Goal: Task Accomplishment & Management: Manage account settings

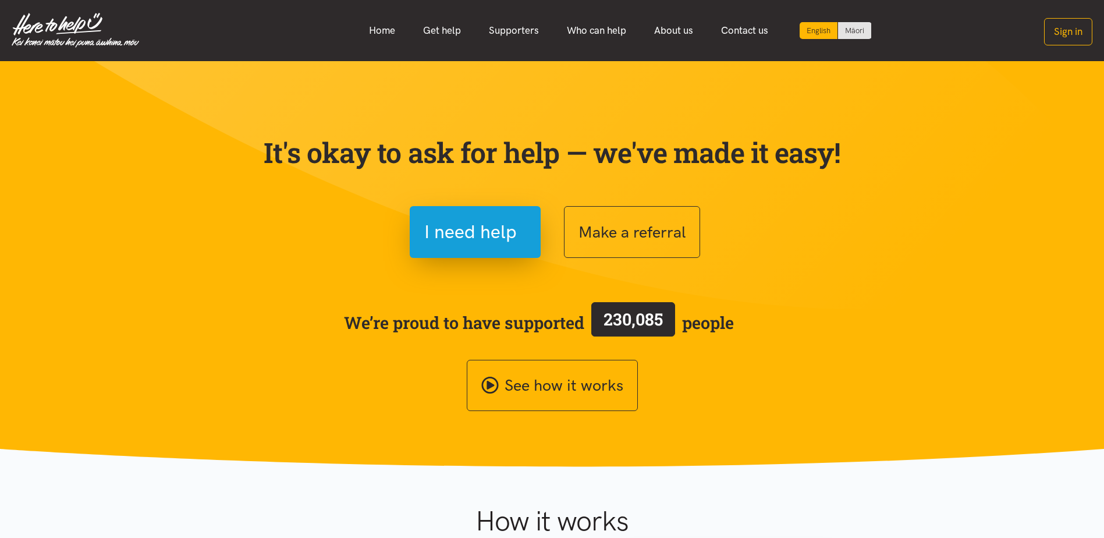
click at [593, 34] on link "Who can help" at bounding box center [596, 30] width 87 height 25
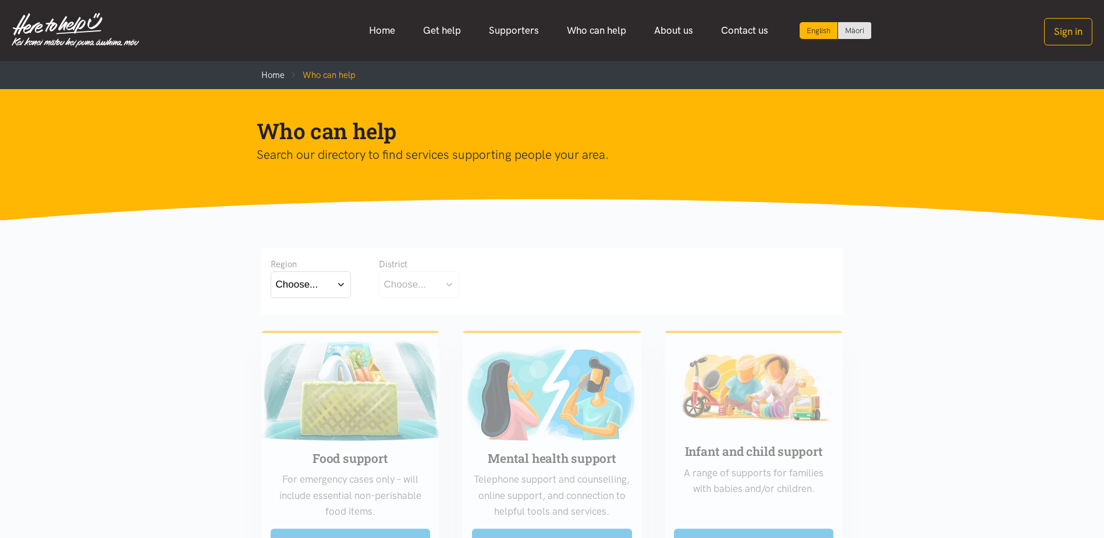
click at [286, 286] on div "Choose..." at bounding box center [297, 284] width 42 height 16
click at [310, 334] on label "Waikato" at bounding box center [311, 335] width 70 height 15
click at [0, 0] on input "Waikato" at bounding box center [0, 0] width 0 height 0
click at [444, 288] on button "Choose..." at bounding box center [437, 284] width 116 height 26
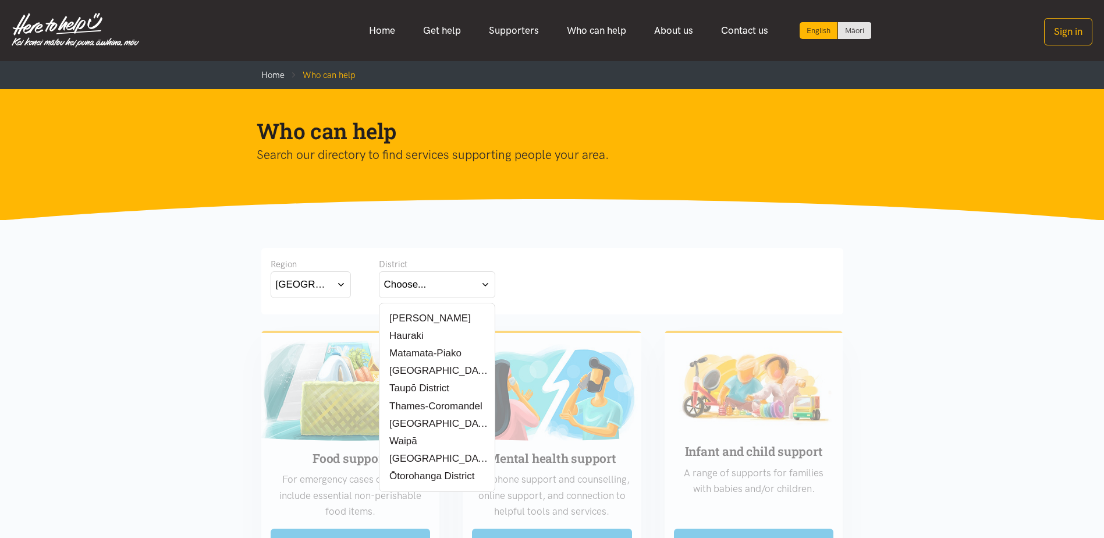
click at [415, 321] on label "[PERSON_NAME]" at bounding box center [427, 318] width 87 height 15
click at [0, 0] on input "[PERSON_NAME]" at bounding box center [0, 0] width 0 height 0
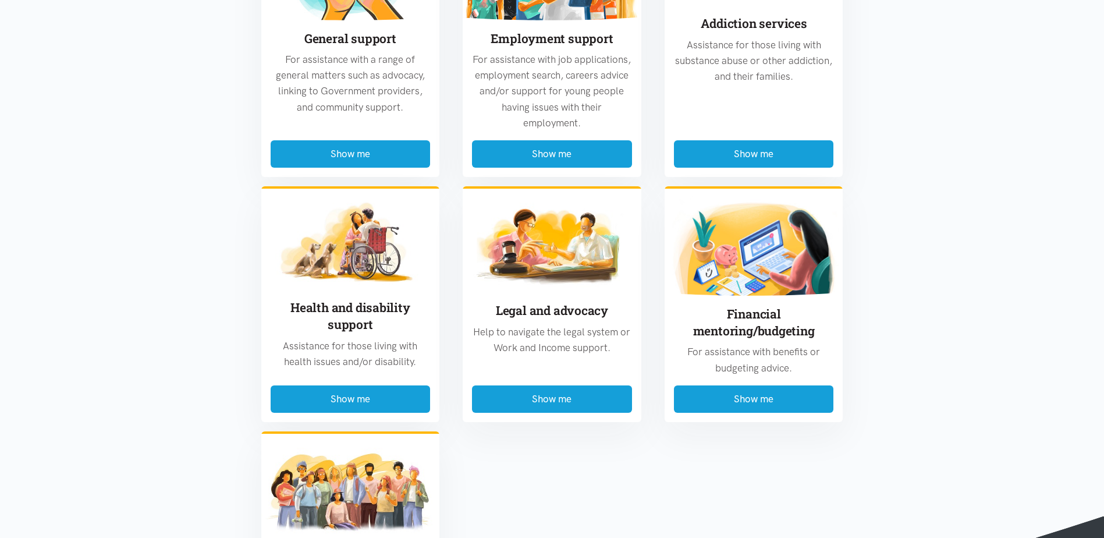
scroll to position [815, 0]
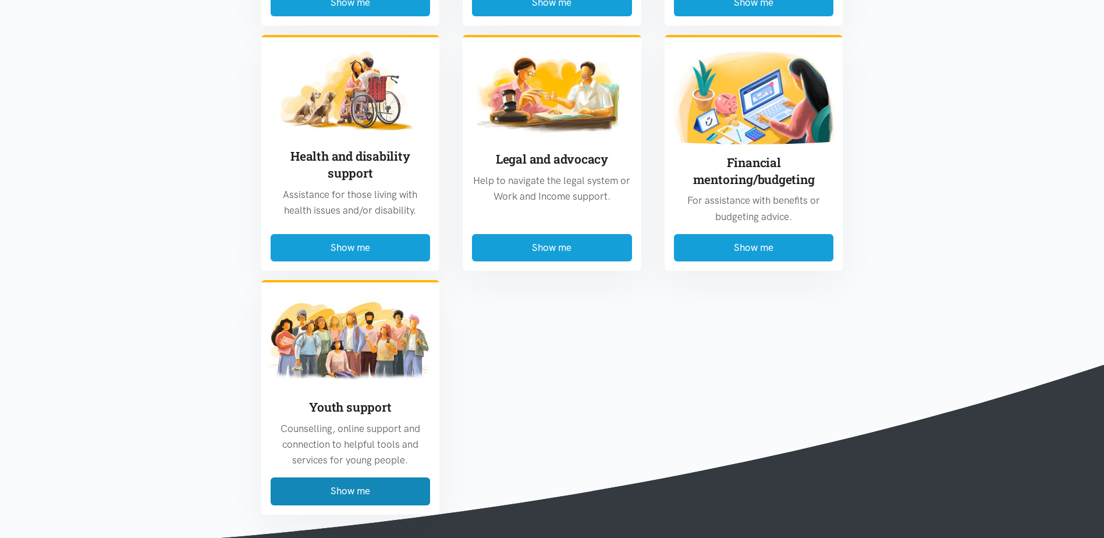
click at [340, 480] on button "Show me" at bounding box center [351, 490] width 160 height 27
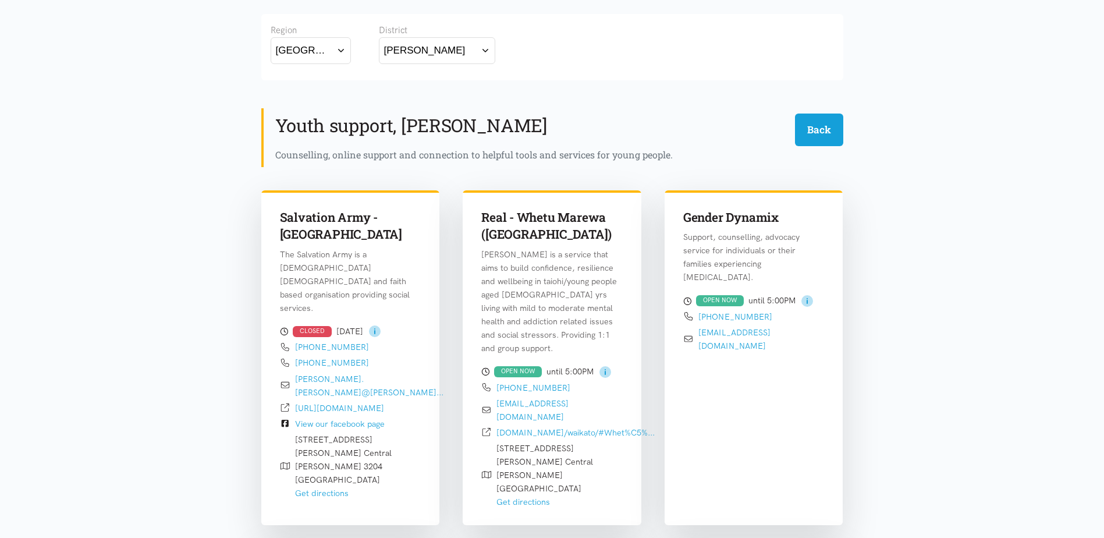
scroll to position [349, 0]
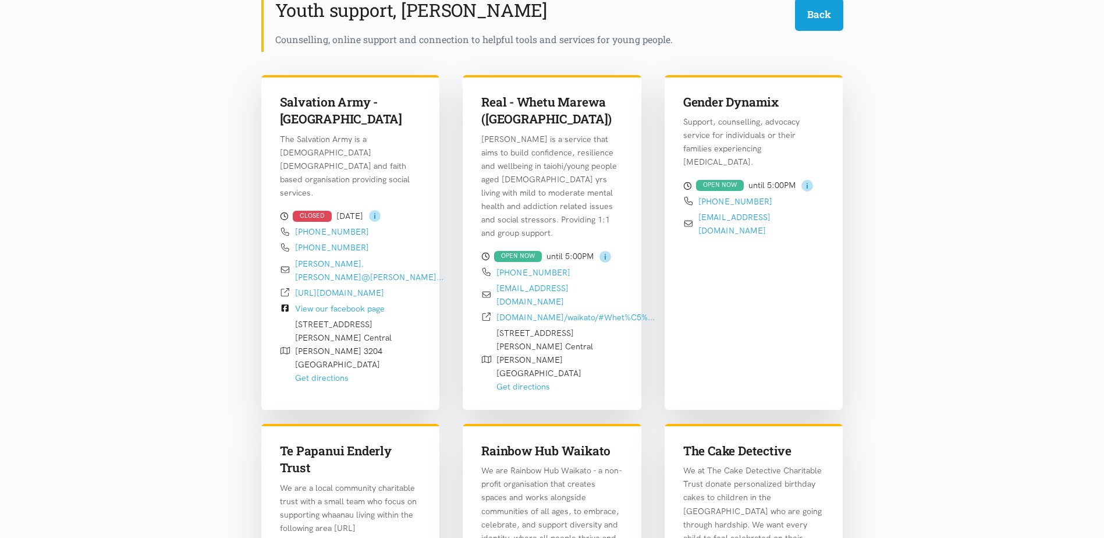
click at [571, 312] on link "real.org.nz/waikato/#Whet%C5%..." at bounding box center [576, 317] width 158 height 10
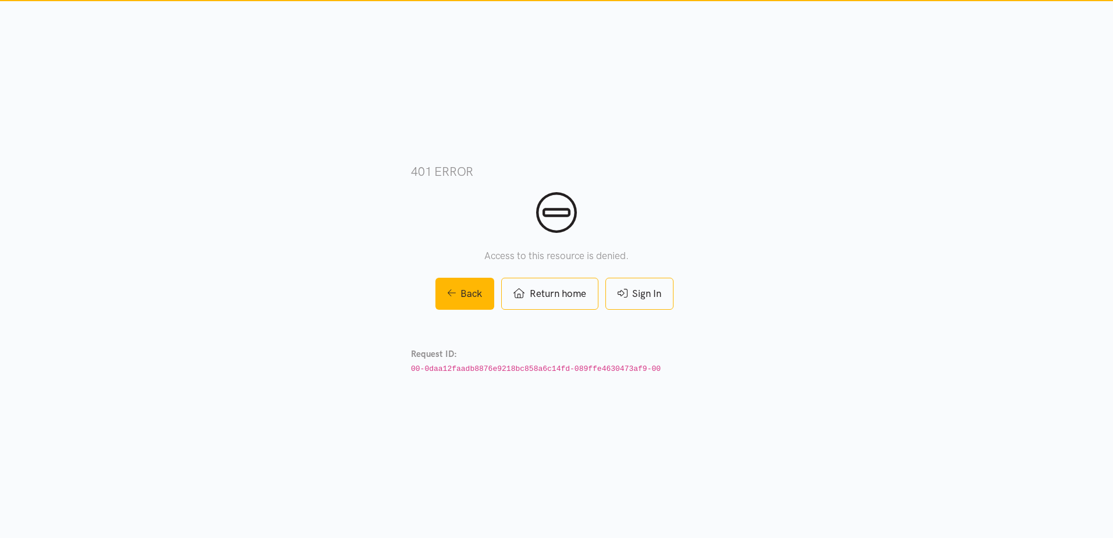
click at [647, 297] on link "Sign In" at bounding box center [639, 294] width 68 height 32
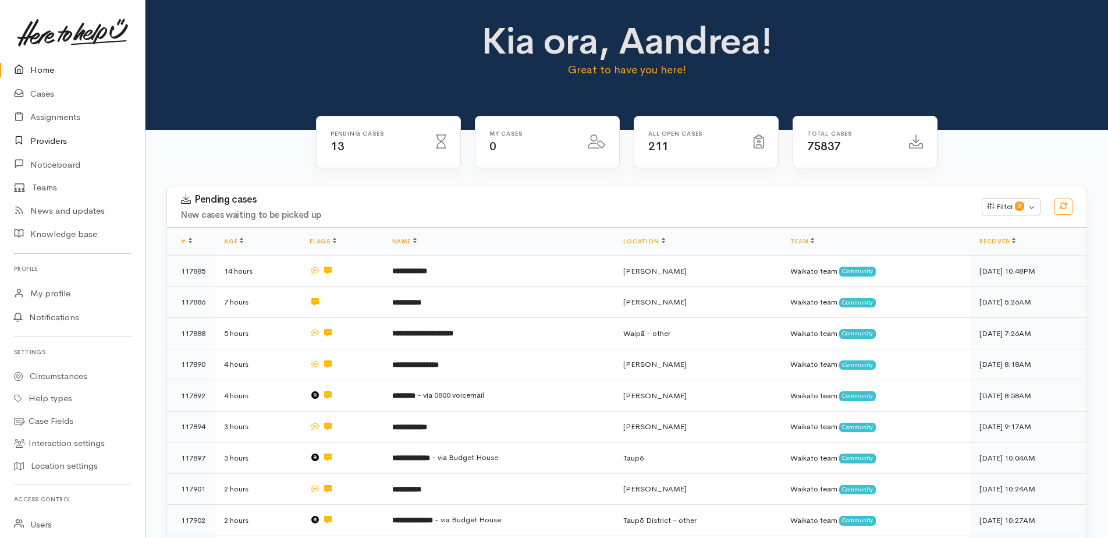
click at [47, 136] on link "Providers" at bounding box center [72, 141] width 145 height 24
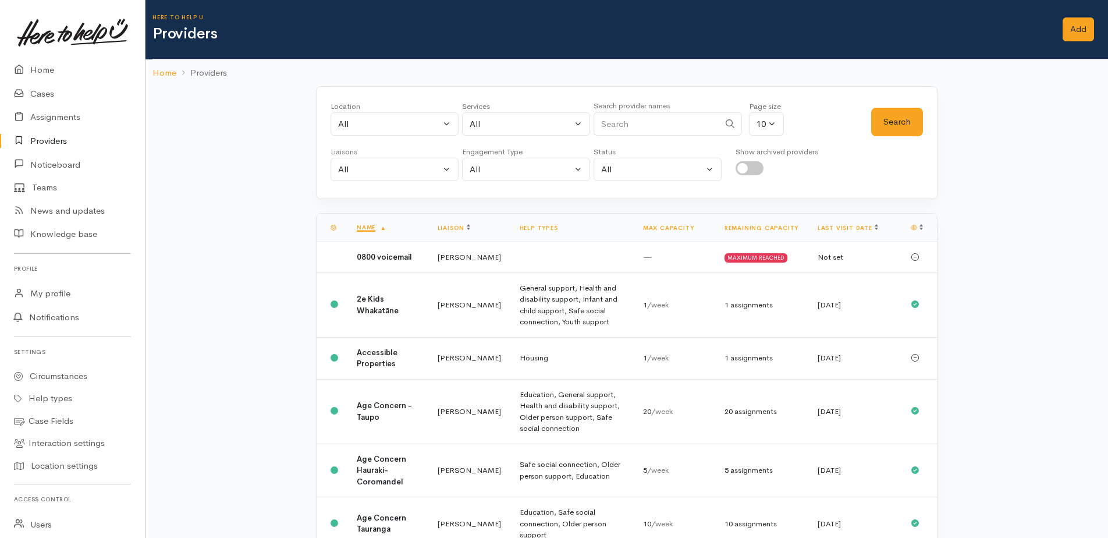
click at [638, 126] on input "Search" at bounding box center [657, 124] width 126 height 24
type input "real"
click at [882, 119] on button "Search" at bounding box center [897, 122] width 52 height 29
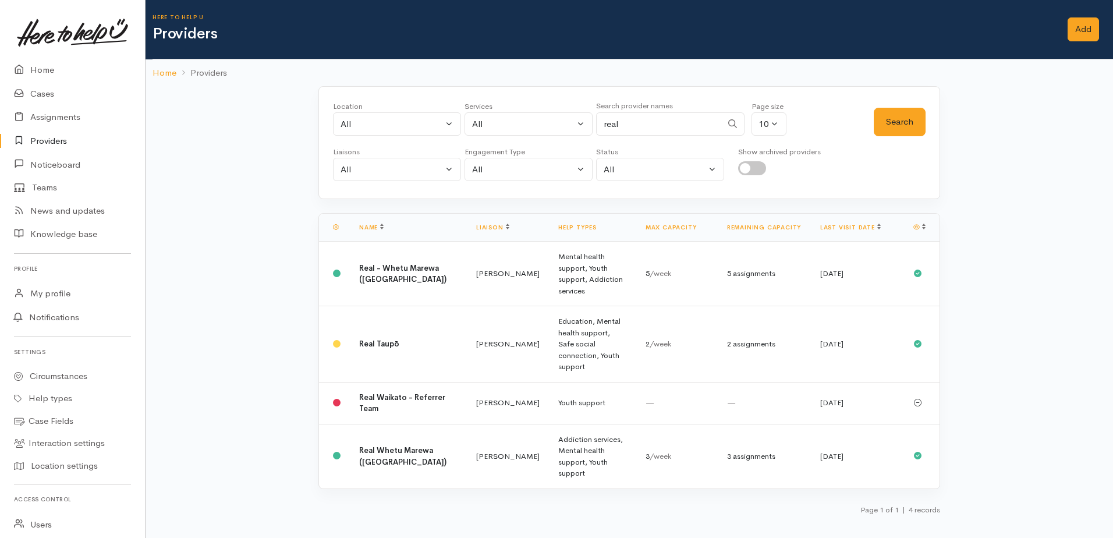
click at [377, 263] on b "Real - Whetu Marewa ([GEOGRAPHIC_DATA])" at bounding box center [402, 274] width 87 height 22
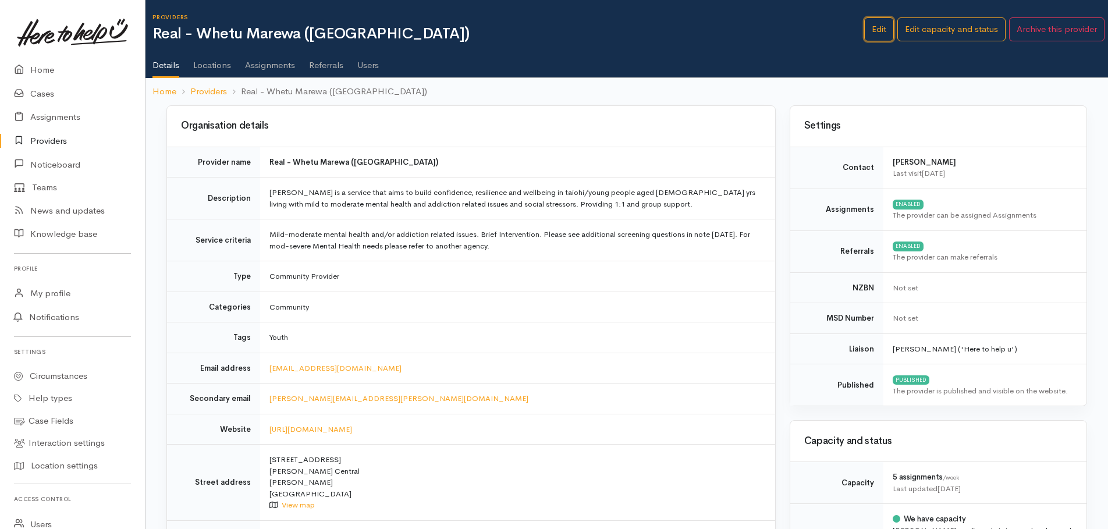
click at [871, 31] on link "Edit" at bounding box center [879, 29] width 30 height 24
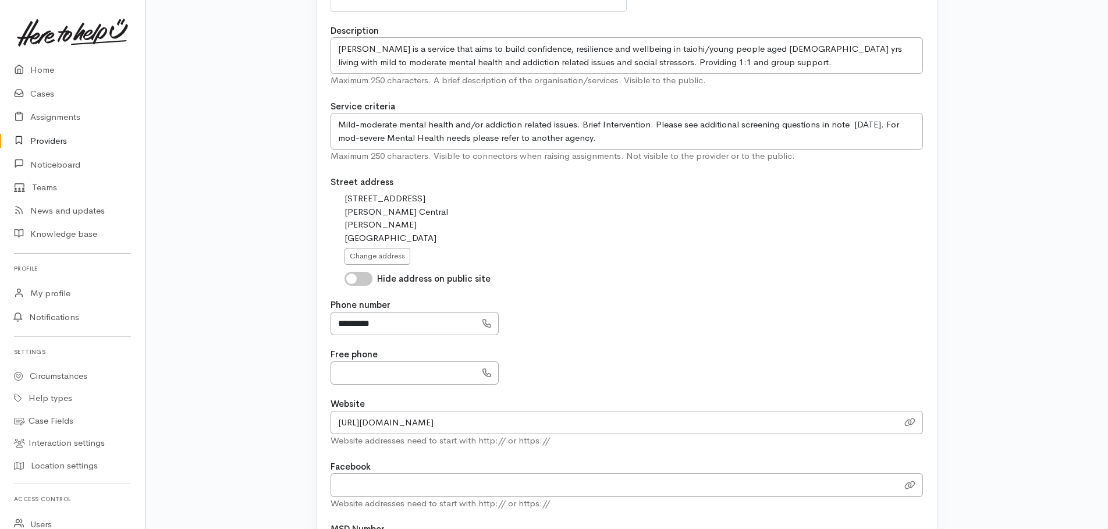
scroll to position [524, 0]
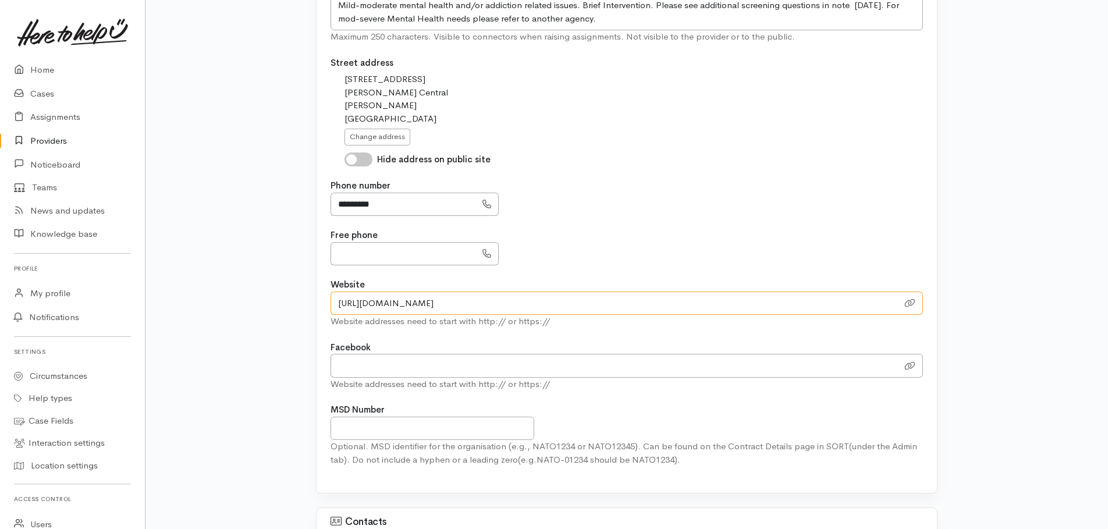
drag, startPoint x: 633, startPoint y: 306, endPoint x: 321, endPoint y: 304, distance: 312.6
click at [320, 306] on div "Name Real - [GEOGRAPHIC_DATA] ([GEOGRAPHIC_DATA]) Provider type Community Provi…" at bounding box center [627, 65] width 620 height 857
paste input "locations/[GEOGRAPHIC_DATA]/"
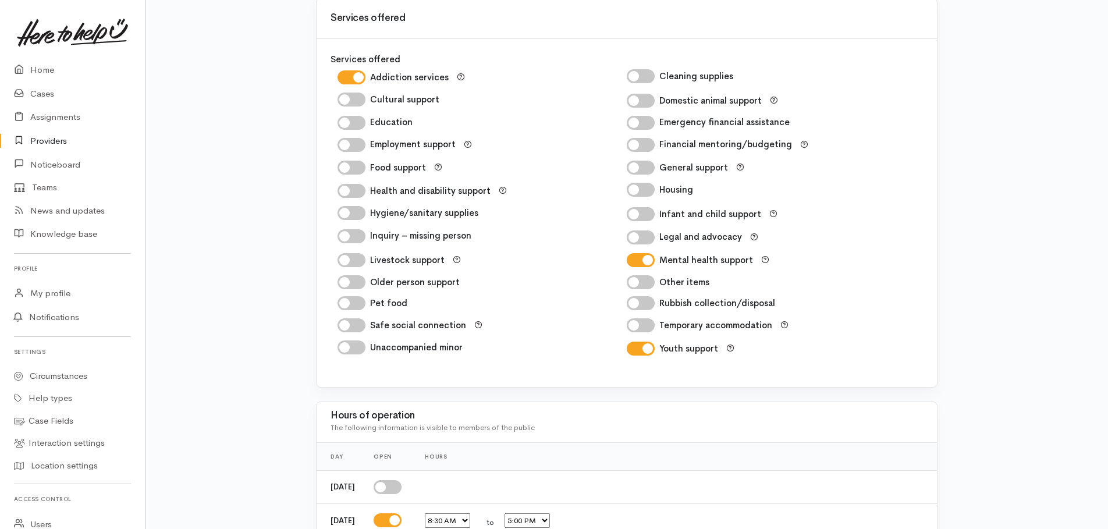
scroll to position [1988, 0]
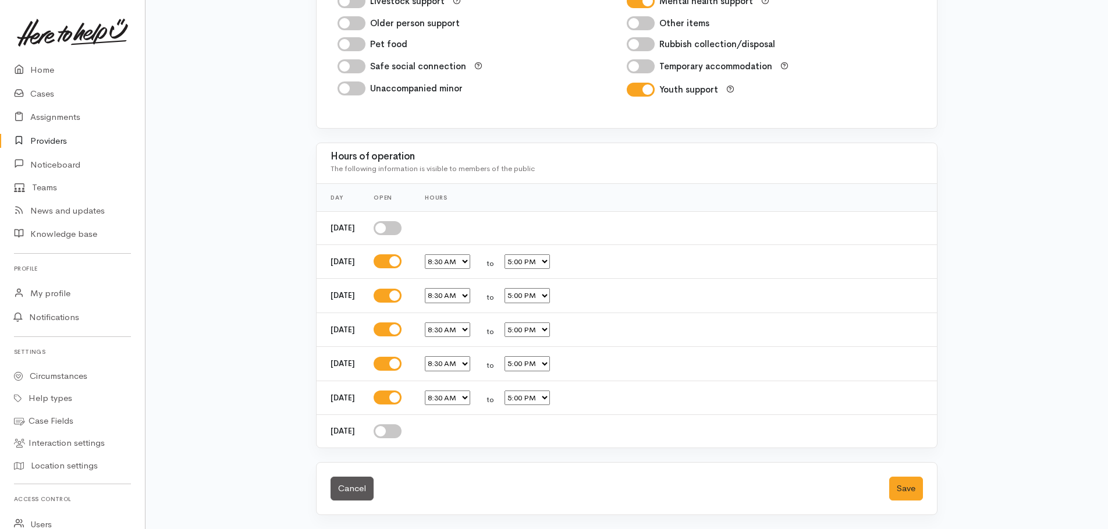
type input "[URL][DOMAIN_NAME][PERSON_NAME]"
click at [906, 490] on button "Save" at bounding box center [906, 489] width 34 height 24
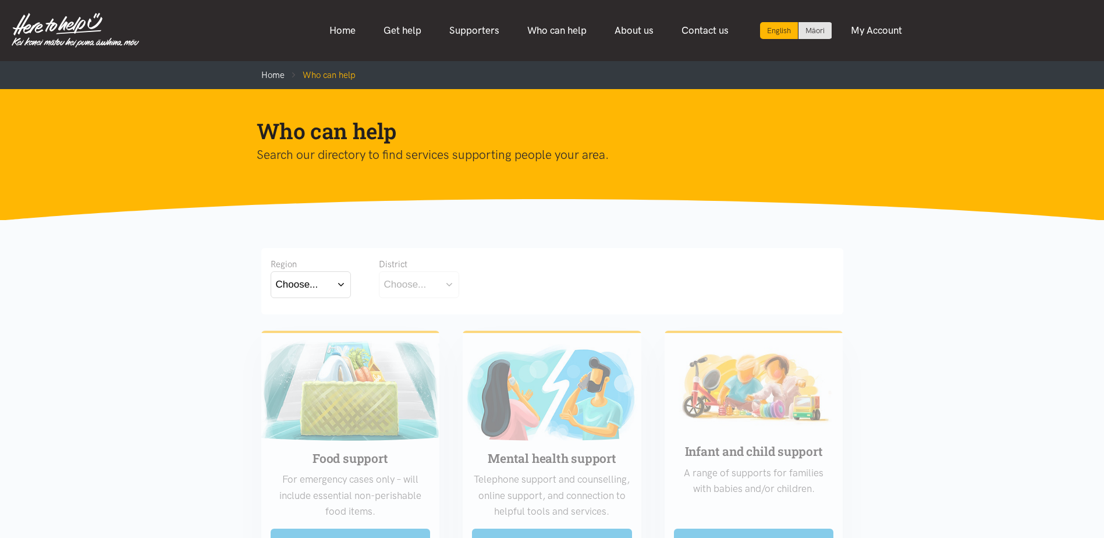
click at [278, 290] on div "Choose..." at bounding box center [297, 284] width 42 height 16
click at [288, 337] on label "Waikato" at bounding box center [311, 335] width 70 height 15
click at [0, 0] on input "Waikato" at bounding box center [0, 0] width 0 height 0
click at [449, 284] on button "Choose..." at bounding box center [437, 284] width 116 height 26
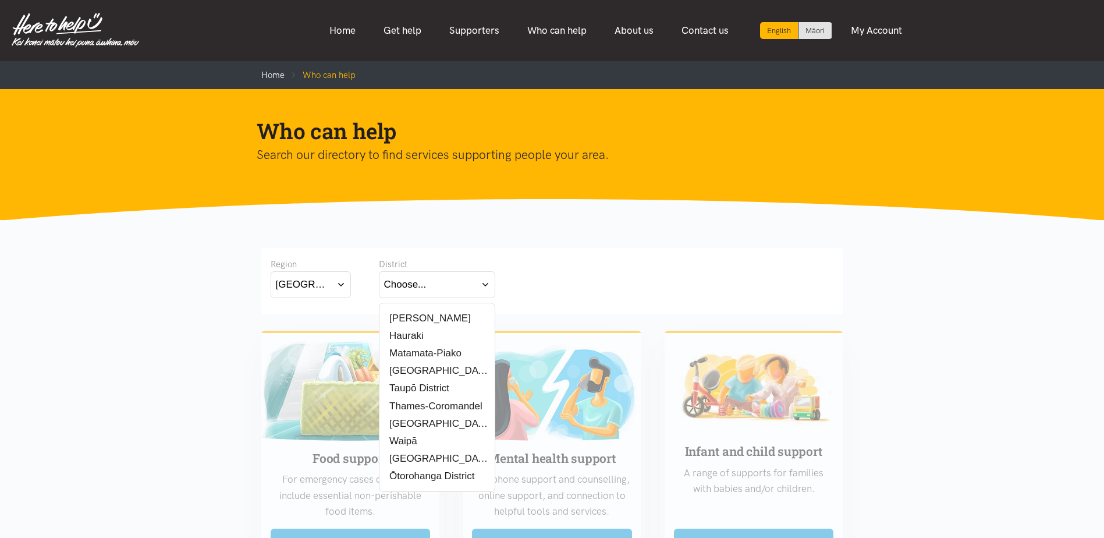
click at [401, 319] on label "[PERSON_NAME]" at bounding box center [427, 318] width 87 height 15
click at [0, 0] on input "[PERSON_NAME]" at bounding box center [0, 0] width 0 height 0
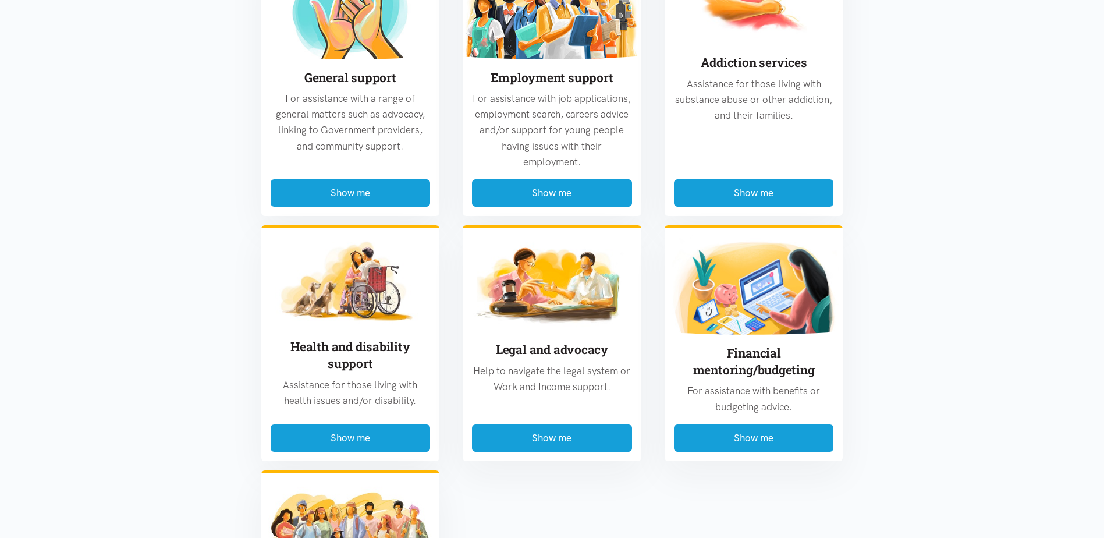
scroll to position [698, 0]
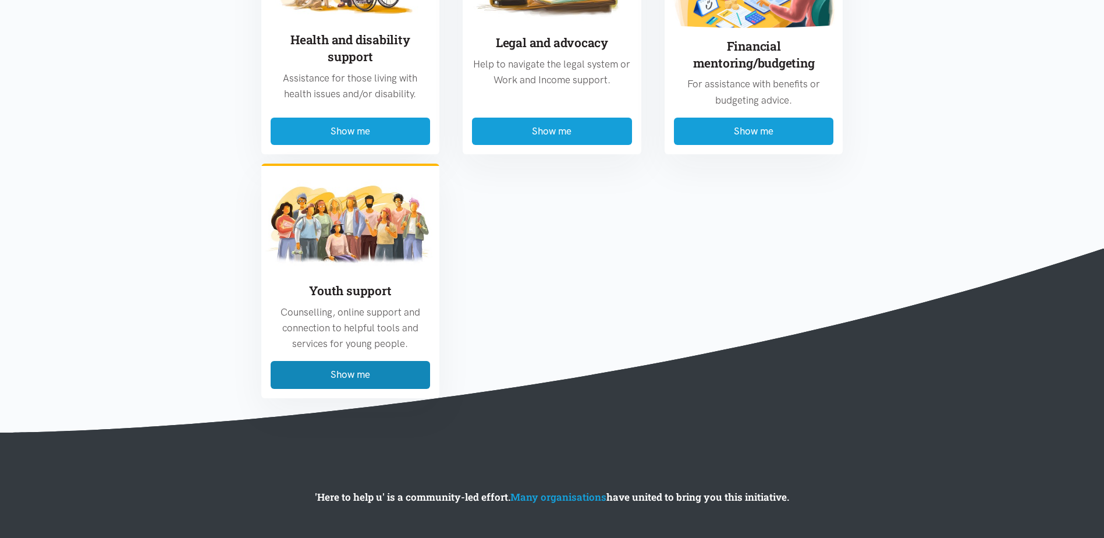
click at [366, 382] on button "Show me" at bounding box center [351, 374] width 160 height 27
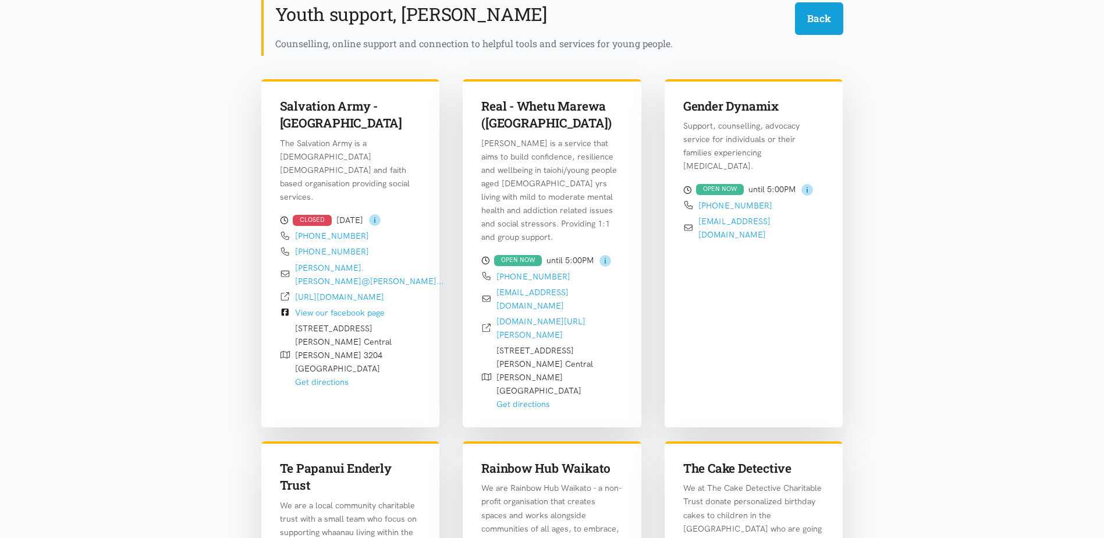
scroll to position [342, 0]
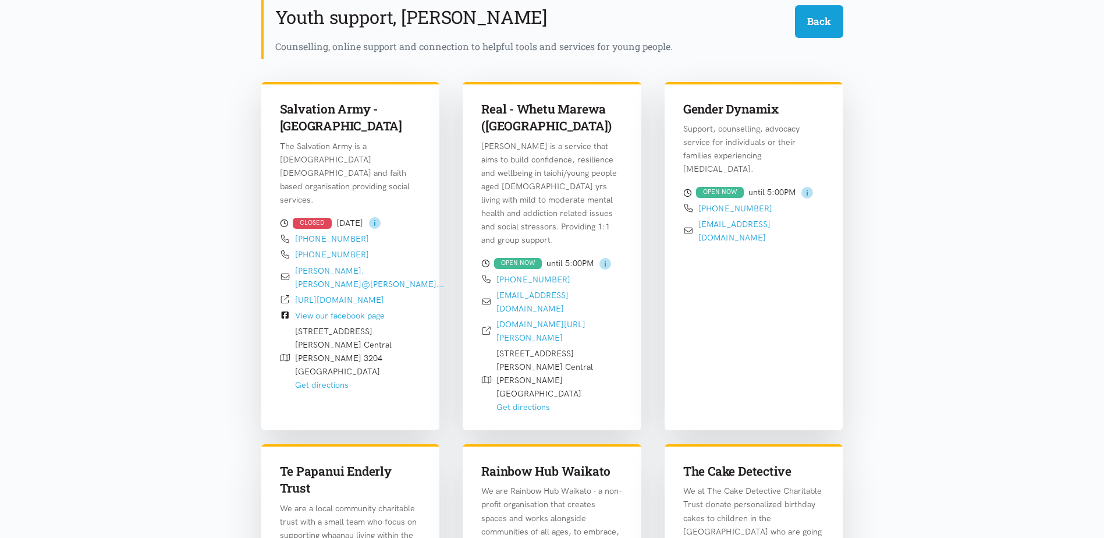
click at [586, 319] on link "real.org.nz/locations/hamilton" at bounding box center [541, 331] width 89 height 24
click at [345, 310] on link "View our facebook page" at bounding box center [340, 315] width 90 height 10
